Goal: Entertainment & Leisure: Consume media (video, audio)

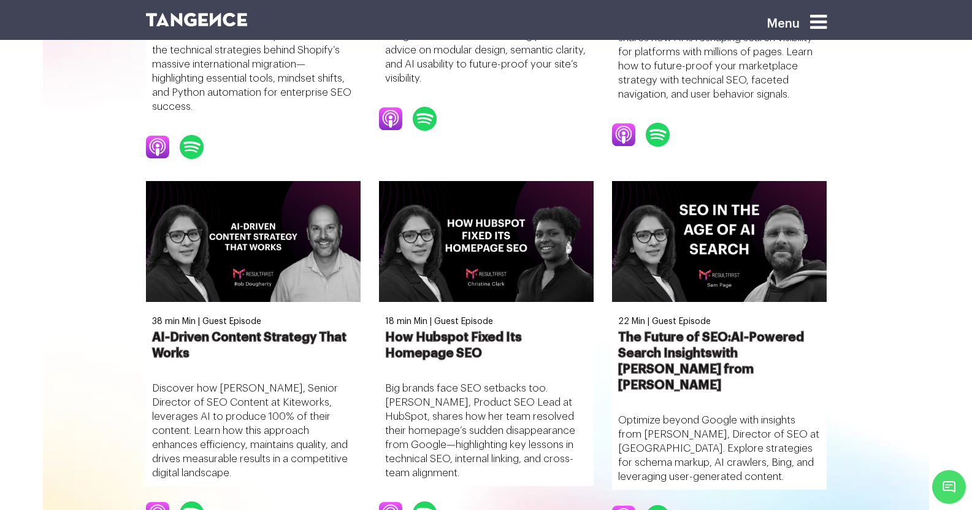
scroll to position [977, 0]
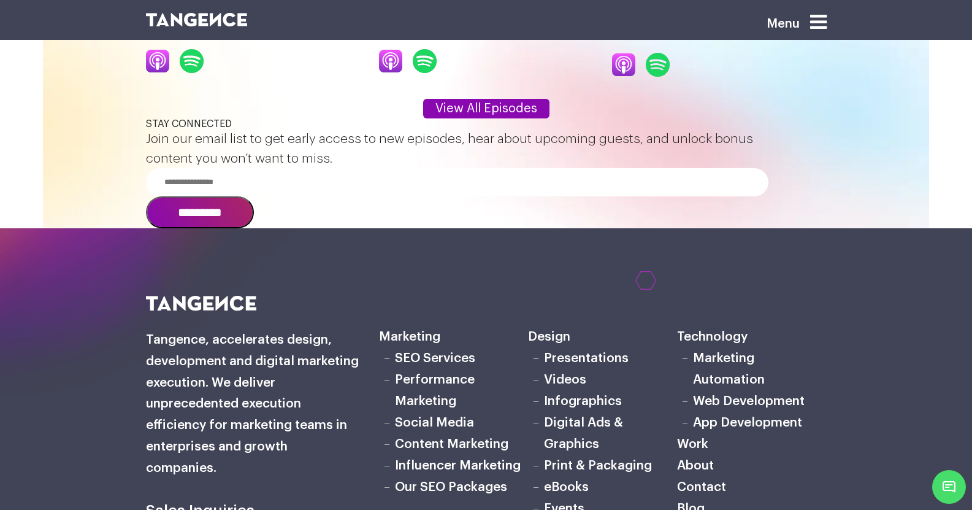
scroll to position [1467, 0]
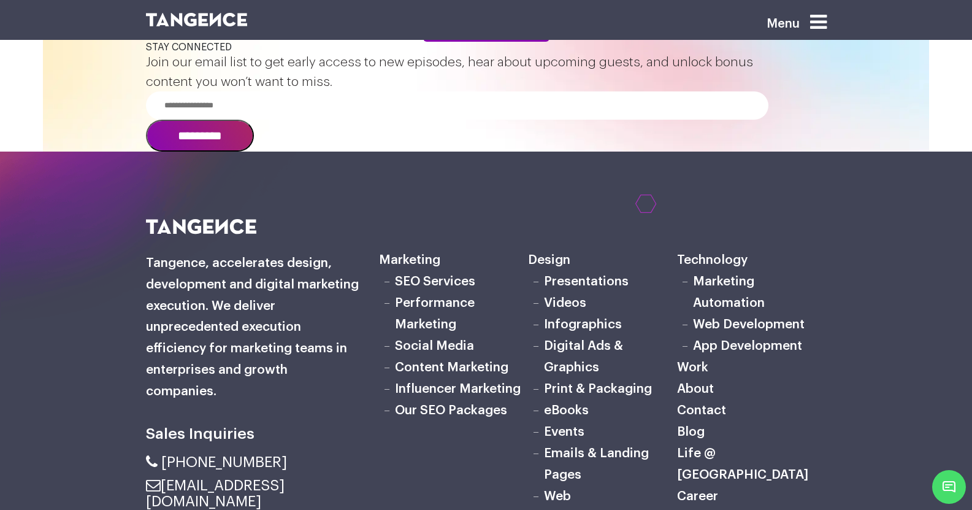
click at [491, 42] on link "View All Episodes" at bounding box center [486, 32] width 126 height 20
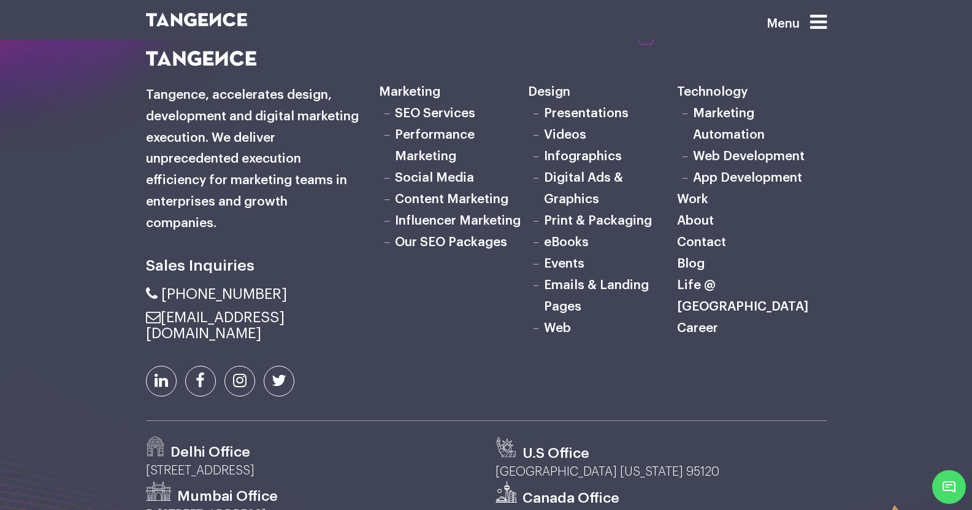
scroll to position [1718, 0]
